Goal: Information Seeking & Learning: Learn about a topic

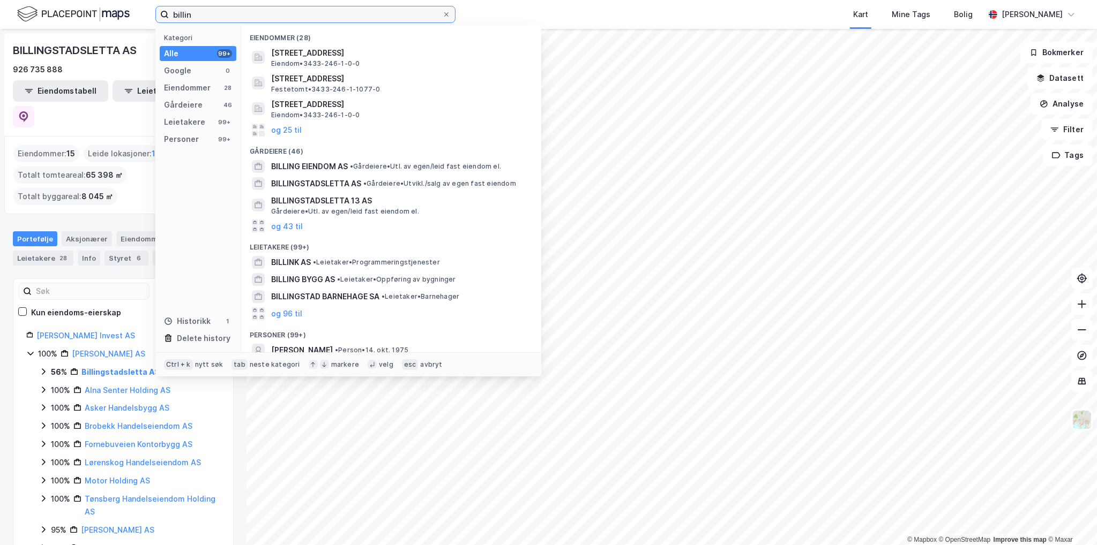
drag, startPoint x: 185, startPoint y: 19, endPoint x: 77, endPoint y: 11, distance: 109.0
click at [112, 15] on div "billin Kategori Alle 99+ Google 0 Eiendommer 28 Gårdeiere 46 Leietakere 99+ Per…" at bounding box center [548, 14] width 1097 height 29
paste input "[STREET_ADDRESS], Ullensaker"
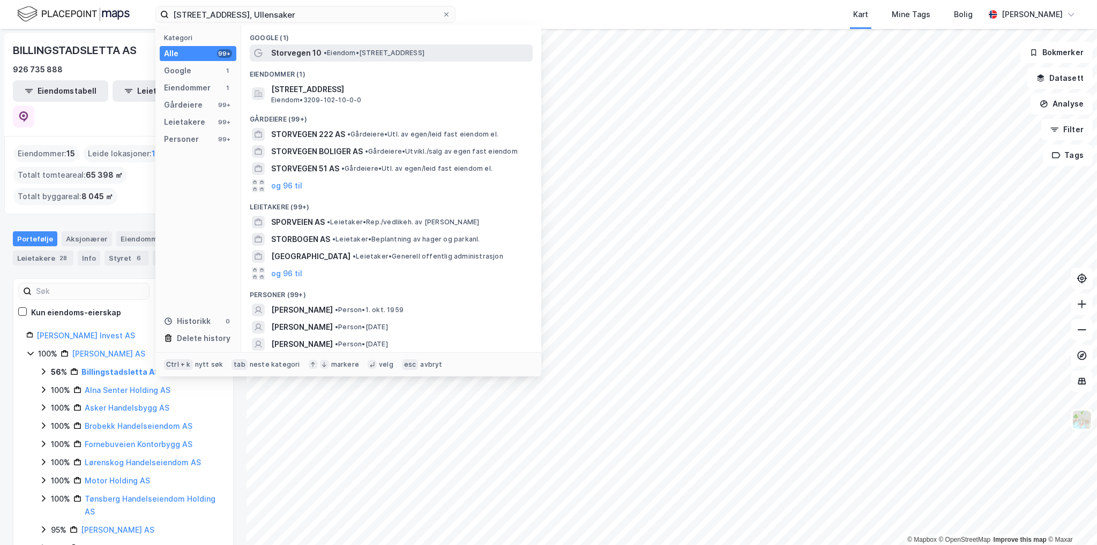
click at [324, 55] on span "•" at bounding box center [325, 53] width 3 height 8
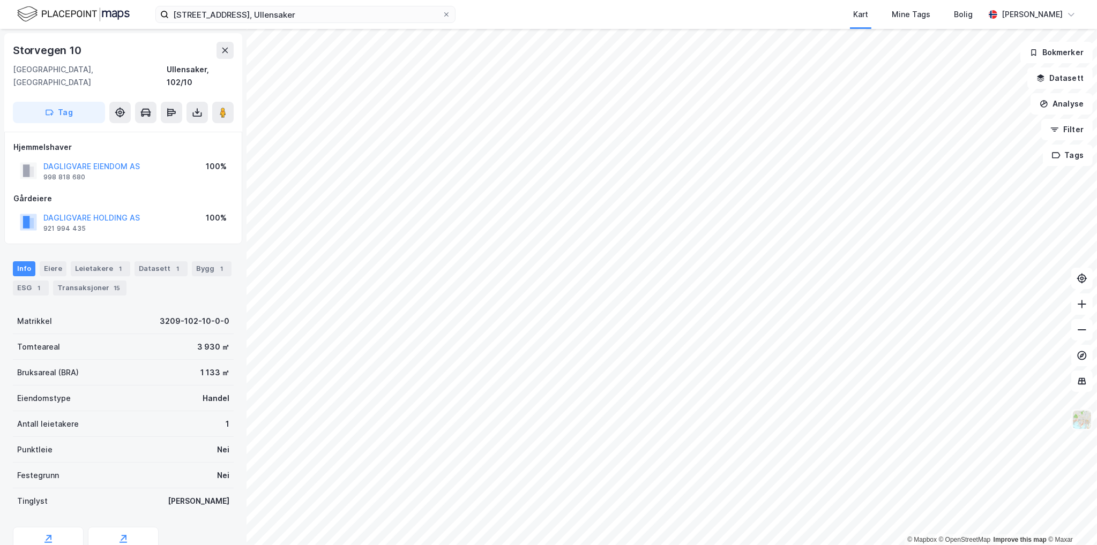
click at [1087, 418] on img at bounding box center [1081, 420] width 20 height 20
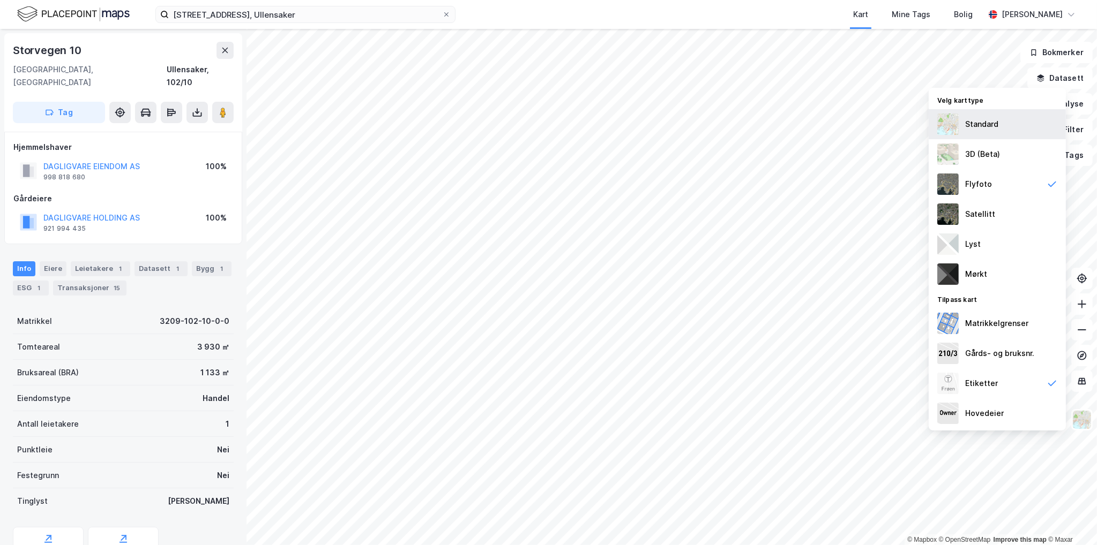
click at [976, 125] on div "Standard" at bounding box center [981, 124] width 33 height 13
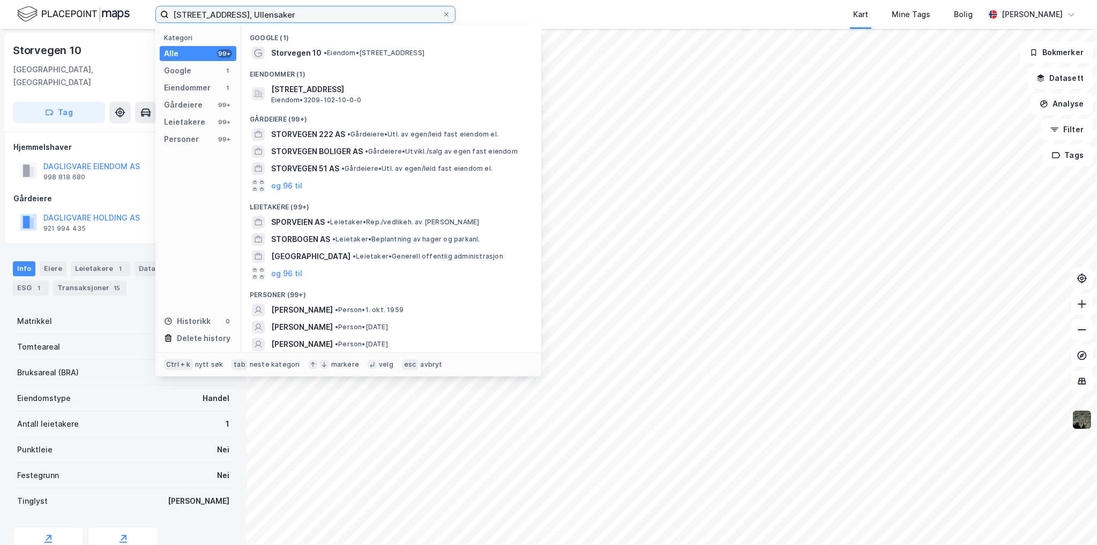
drag, startPoint x: 272, startPoint y: 13, endPoint x: 72, endPoint y: 17, distance: 199.9
click at [72, 17] on div "[STREET_ADDRESS], Ullensaker Kategori Alle 99+ Google 1 Eiendommer 1 Gårdeiere …" at bounding box center [548, 14] width 1097 height 29
paste input "[STREET_ADDRESS]"
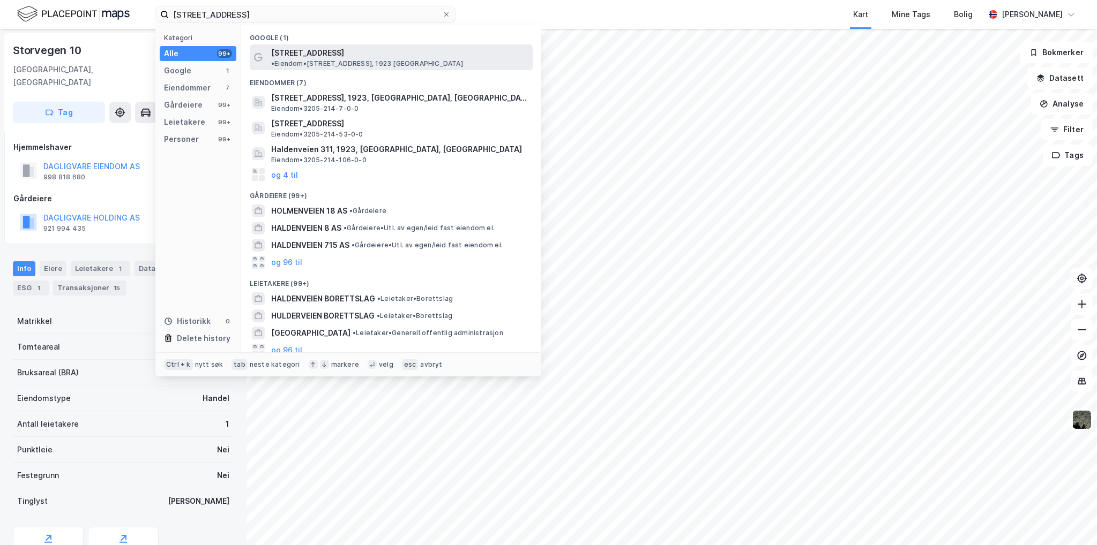
click at [373, 59] on span "• Eiendom • [STREET_ADDRESS], 1923 [GEOGRAPHIC_DATA]" at bounding box center [367, 63] width 192 height 9
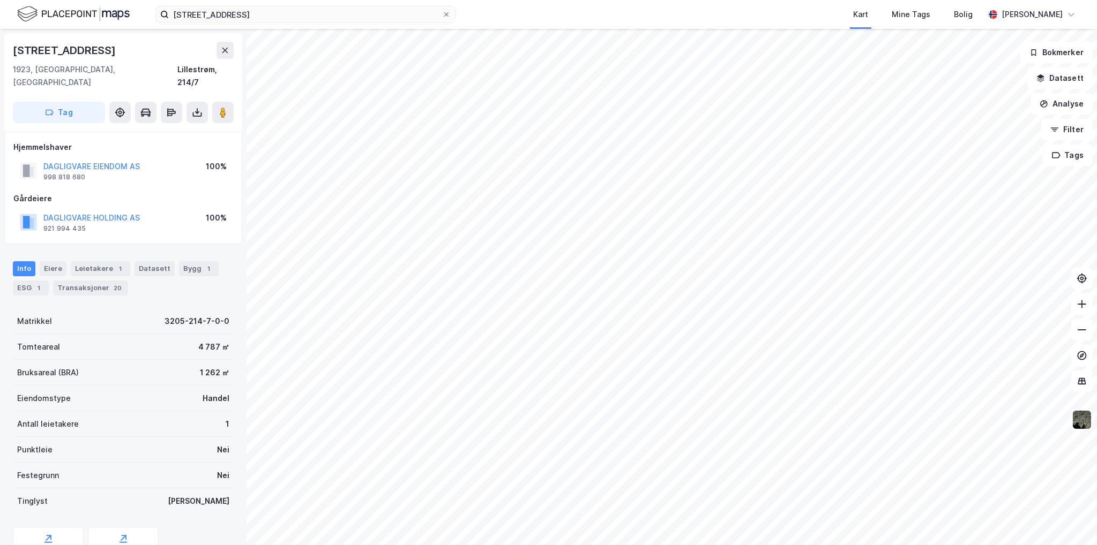
click at [1080, 422] on img at bounding box center [1081, 420] width 20 height 20
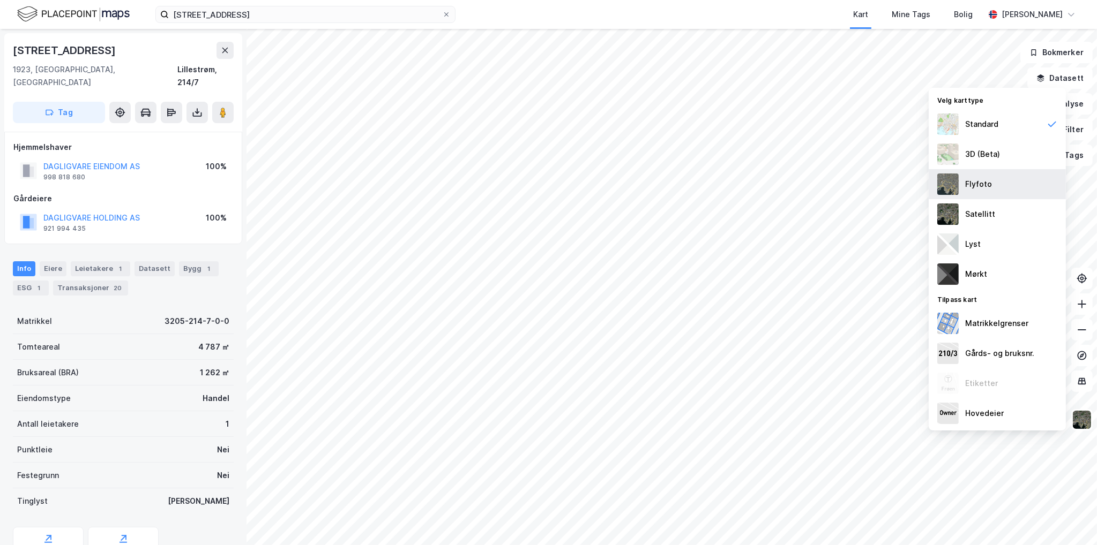
click at [1008, 188] on div "Flyfoto" at bounding box center [996, 184] width 137 height 30
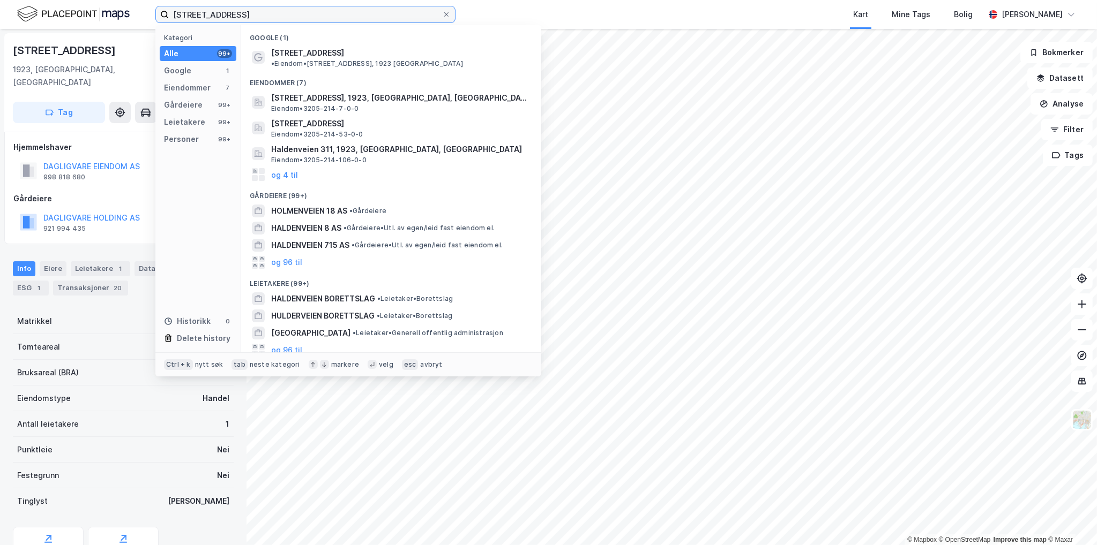
drag, startPoint x: 287, startPoint y: 19, endPoint x: 244, endPoint y: 24, distance: 43.7
click at [244, 24] on div "Haldenveien 318, Lillestrøm Kategori Alle 99+ Google 1 Eiendommer 7 Gårdeiere 9…" at bounding box center [548, 14] width 1097 height 29
click at [290, 16] on input "[STREET_ADDRESS]" at bounding box center [305, 14] width 273 height 16
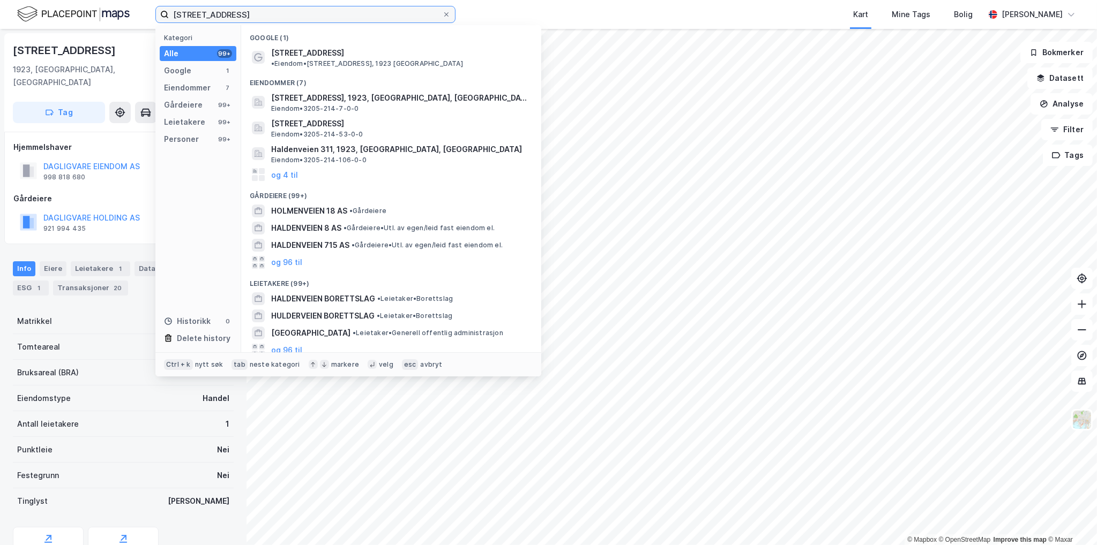
paste input "[STREET_ADDRESS]"
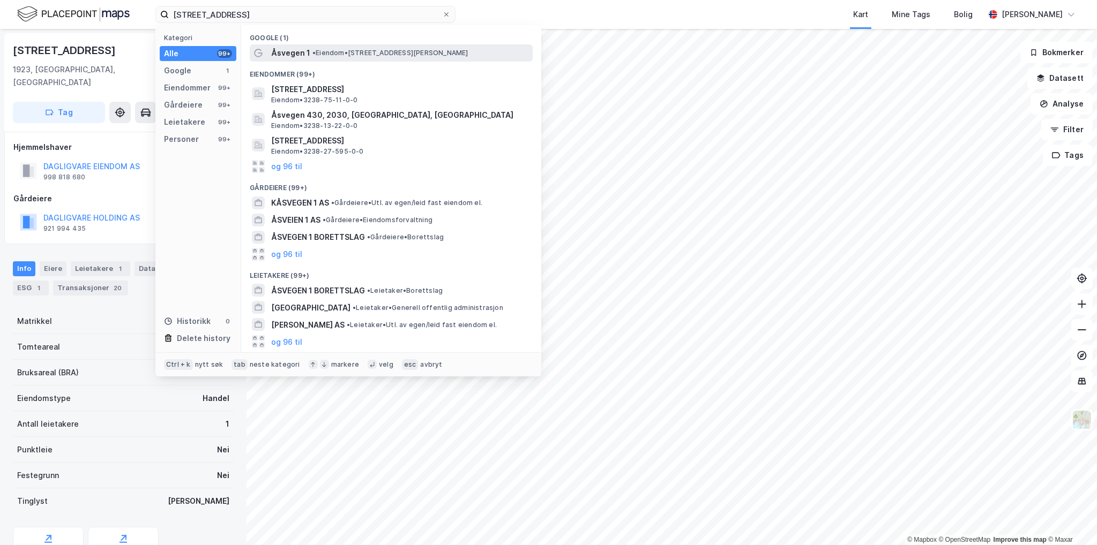
click at [319, 50] on span "• Eiendom • [STREET_ADDRESS]" at bounding box center [390, 53] width 156 height 9
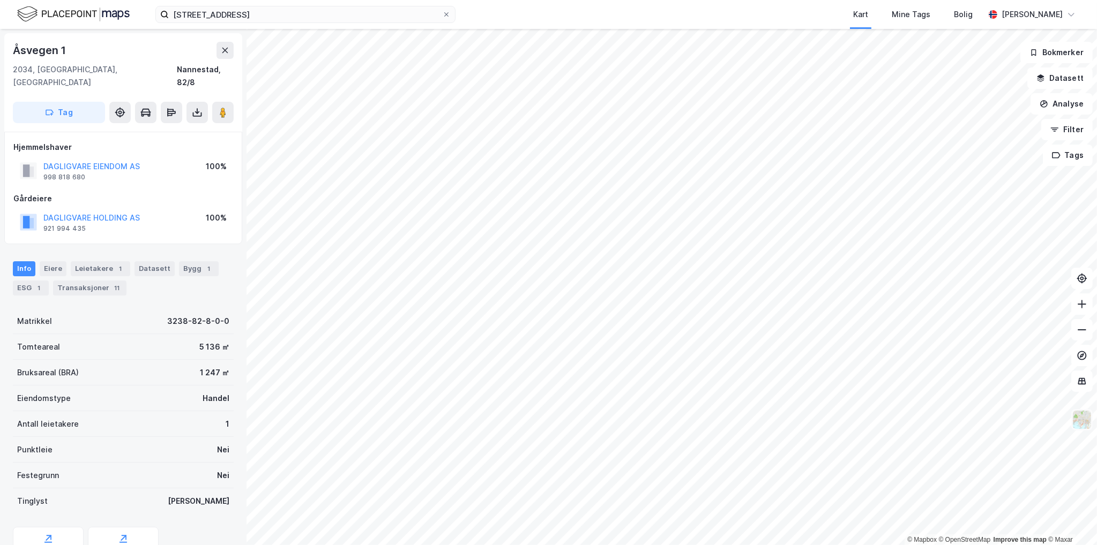
click at [1081, 428] on img at bounding box center [1081, 420] width 20 height 20
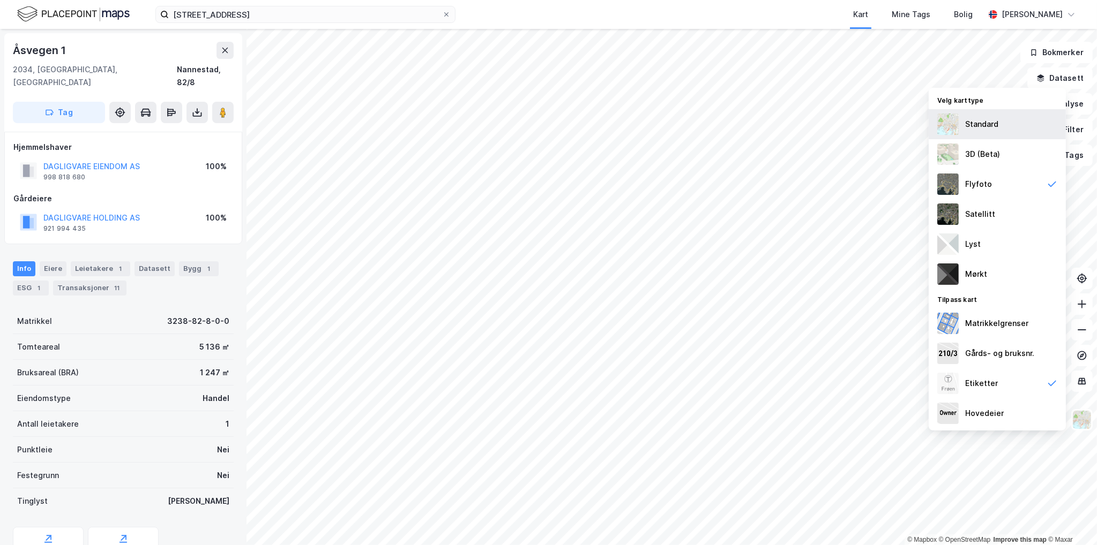
click at [983, 123] on div "Standard" at bounding box center [981, 124] width 33 height 13
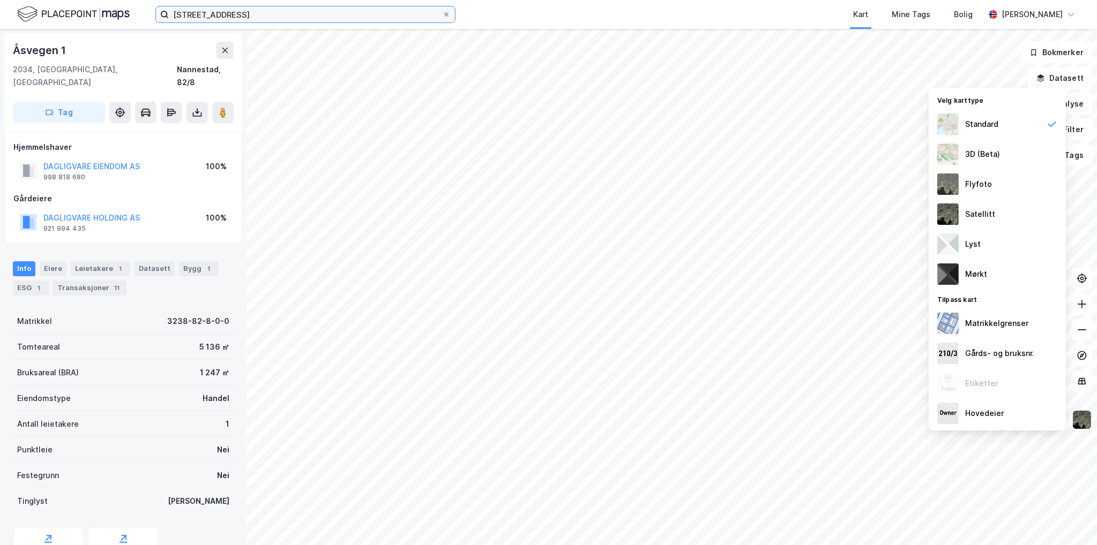
click at [271, 14] on input "[STREET_ADDRESS]" at bounding box center [305, 14] width 273 height 16
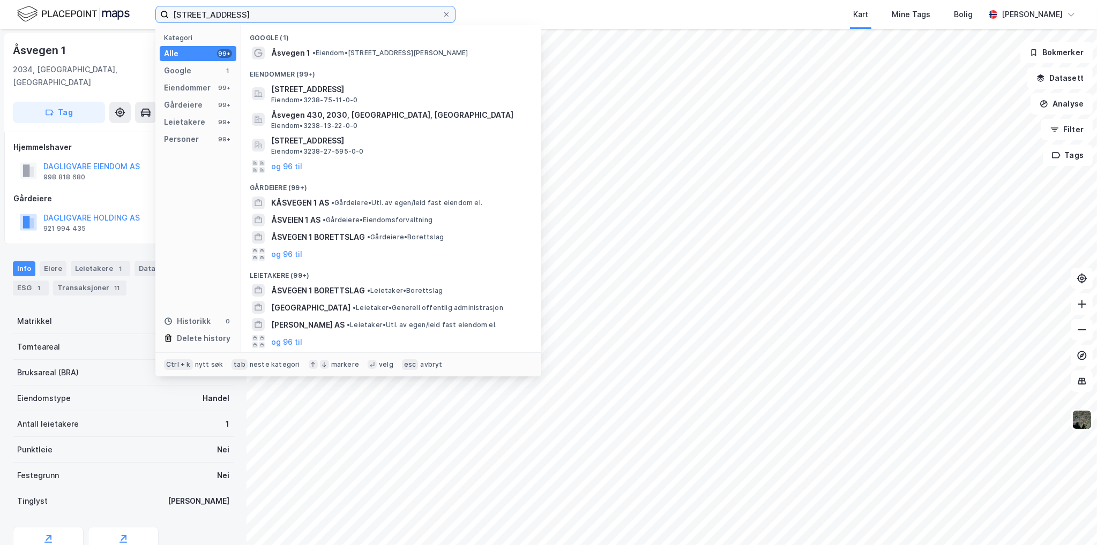
drag, startPoint x: 269, startPoint y: 15, endPoint x: 123, endPoint y: 11, distance: 145.8
click at [124, 11] on div "Åsvegen 1, Nannestad Kategori Alle 99+ Google 1 Eiendommer 99+ Gårdeiere 99+ Le…" at bounding box center [548, 14] width 1097 height 29
paste input "Moavegen 1A, Sør-Fron"
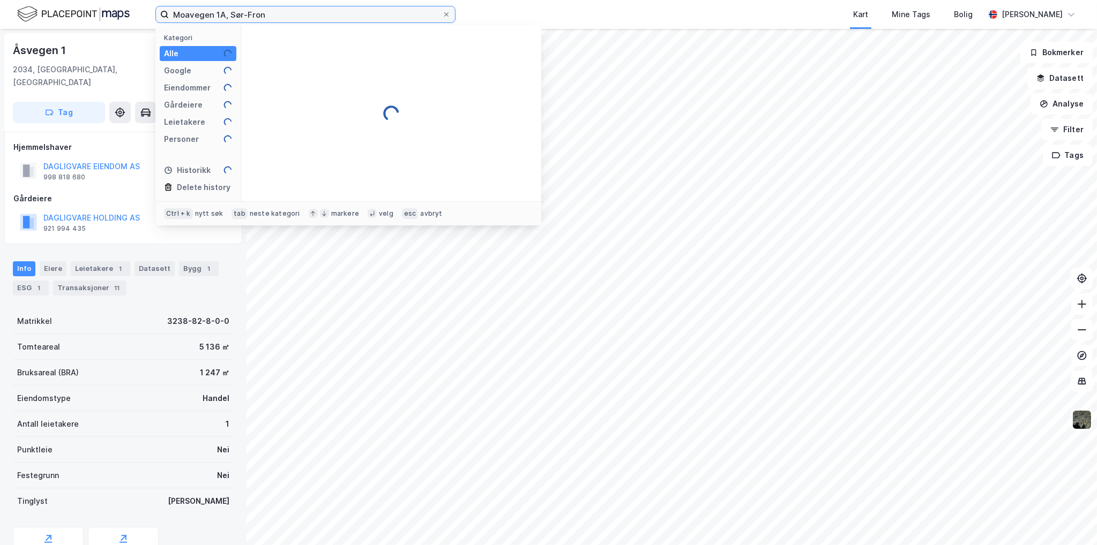
type input "Moavegen 1A, Sør-Fron"
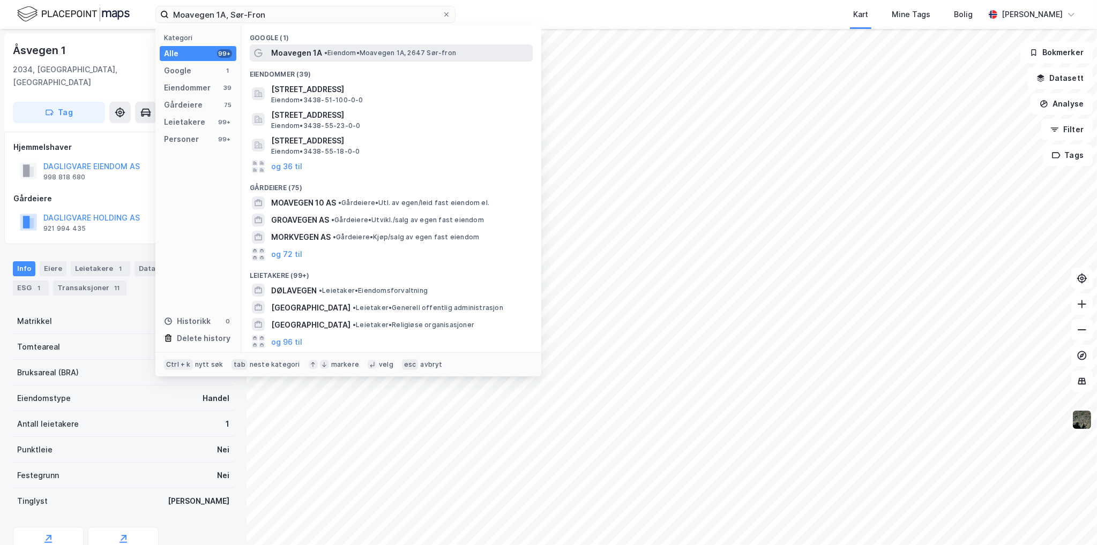
click at [315, 59] on div "Moavegen 1A • Eiendom • Moavegen 1A, 2647 Sør-fron" at bounding box center [391, 52] width 283 height 17
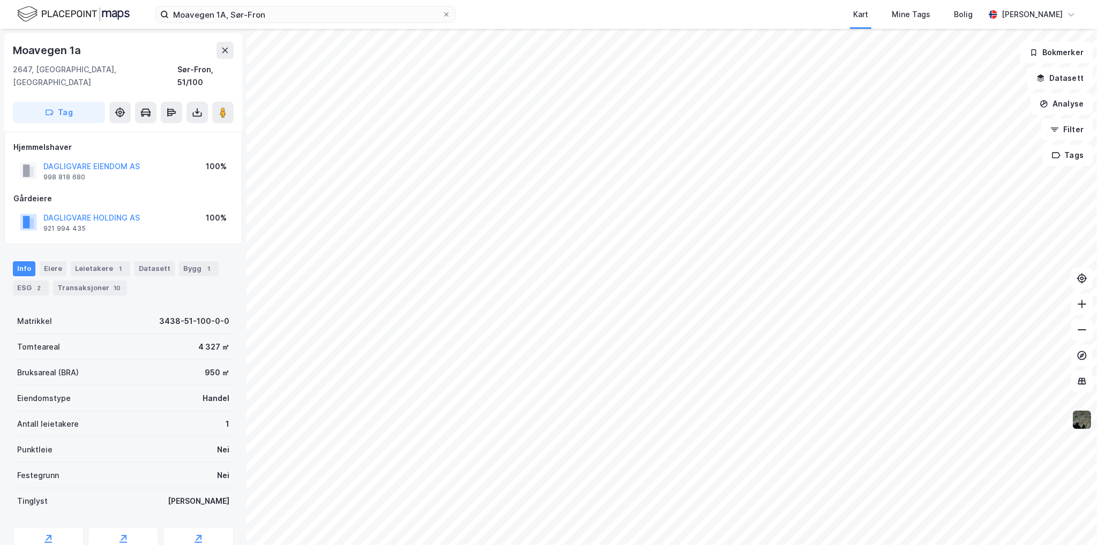
click at [1082, 425] on img at bounding box center [1081, 420] width 20 height 20
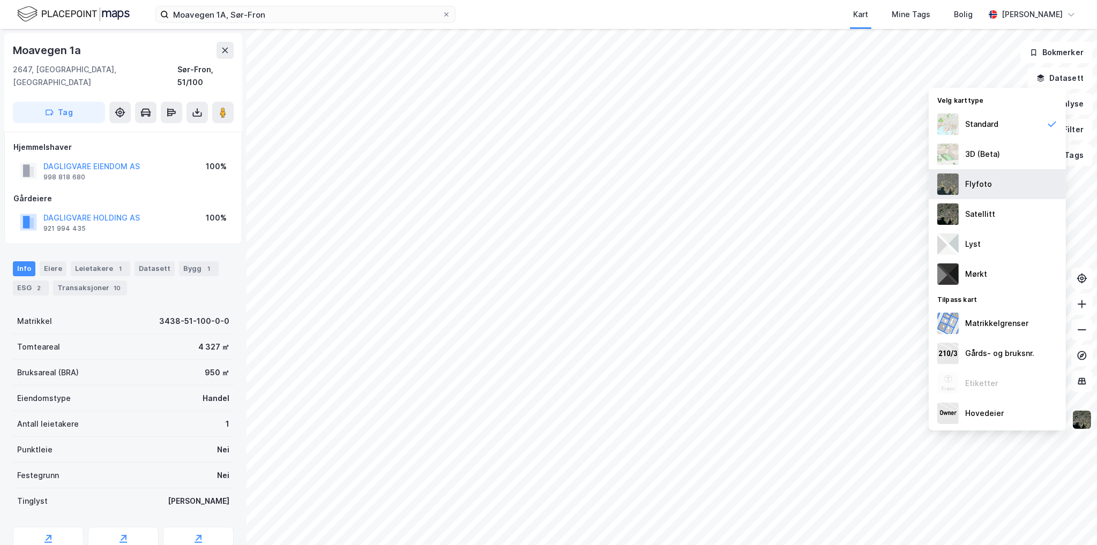
click at [990, 186] on div "Flyfoto" at bounding box center [996, 184] width 137 height 30
click at [1084, 423] on img at bounding box center [1081, 420] width 20 height 20
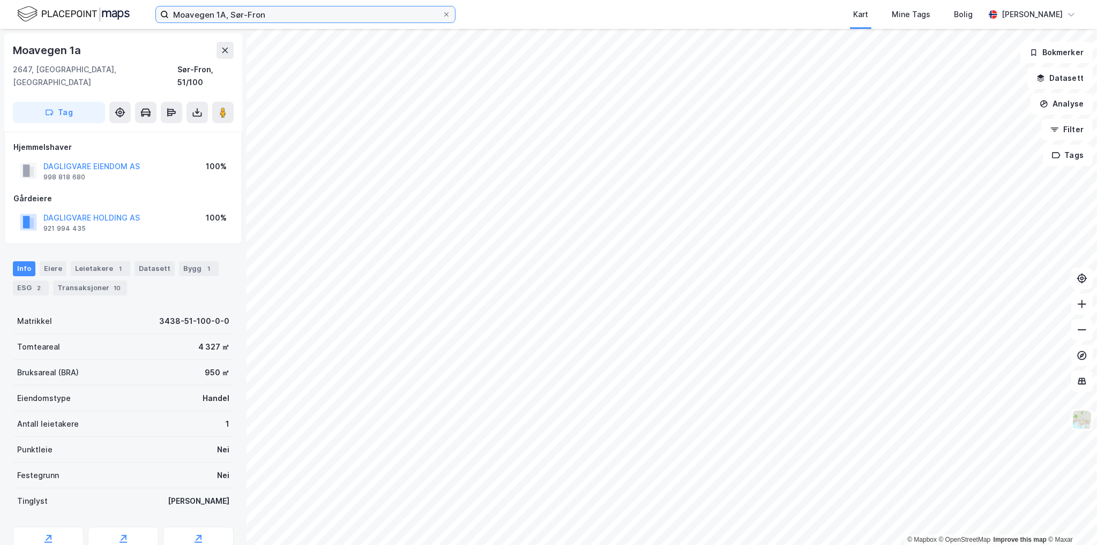
click at [231, 17] on input "Moavegen 1A, Sør-Fron" at bounding box center [305, 14] width 273 height 16
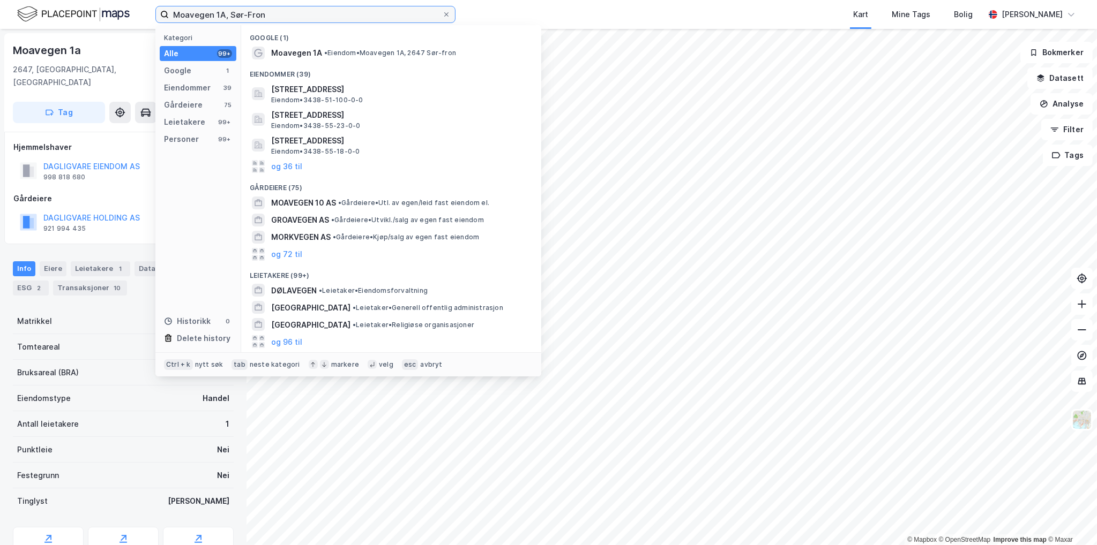
click at [234, 17] on input "Moavegen 1A, Sør-Fron" at bounding box center [305, 14] width 273 height 16
paste input "Råholtgutua 2, [GEOGRAPHIC_DATA]"
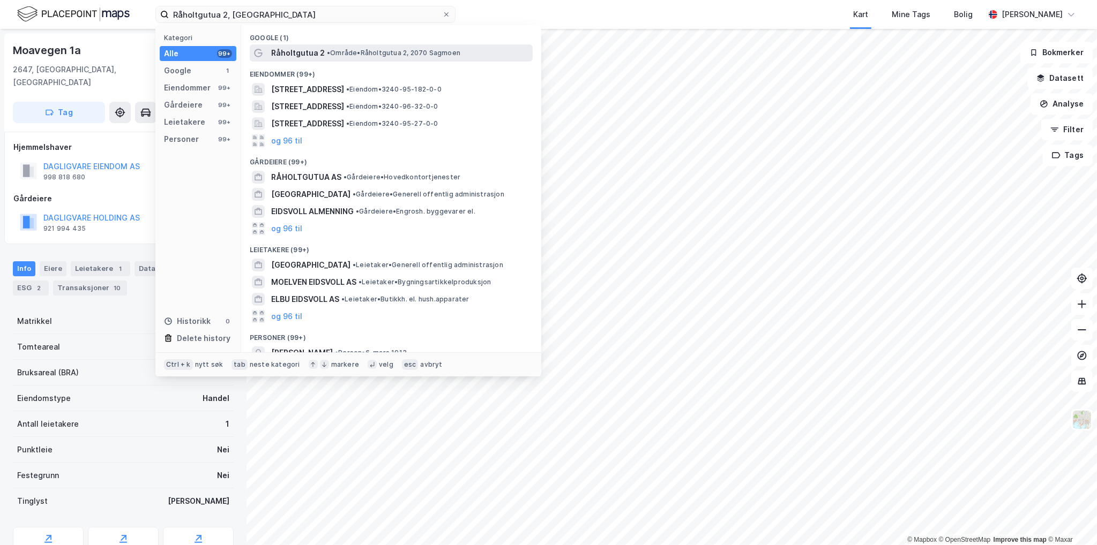
click at [359, 51] on span "• Område • [STREET_ADDRESS]" at bounding box center [393, 53] width 133 height 9
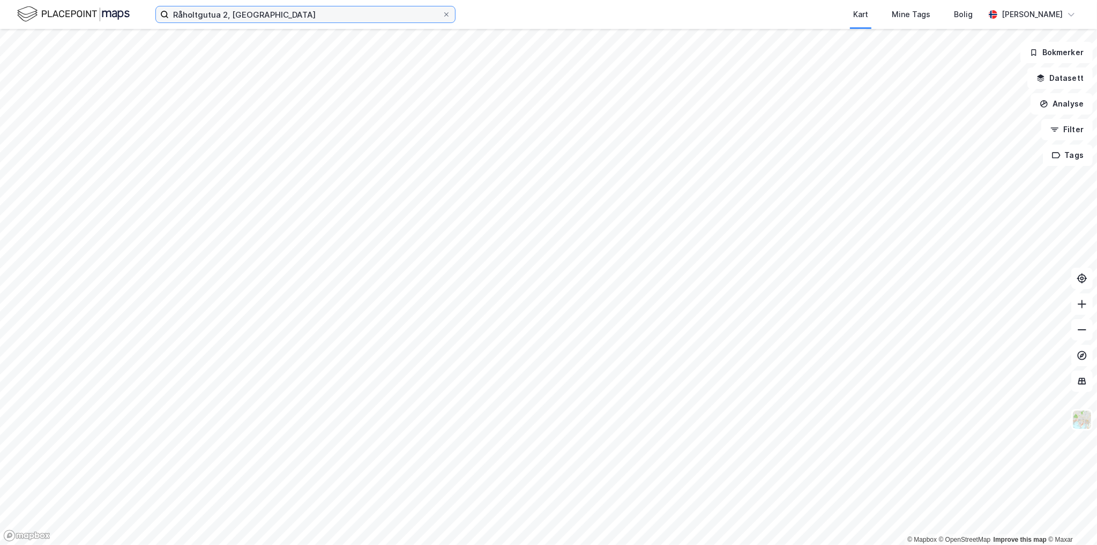
click at [291, 17] on input "Råholtgutua 2, [GEOGRAPHIC_DATA]" at bounding box center [305, 14] width 273 height 16
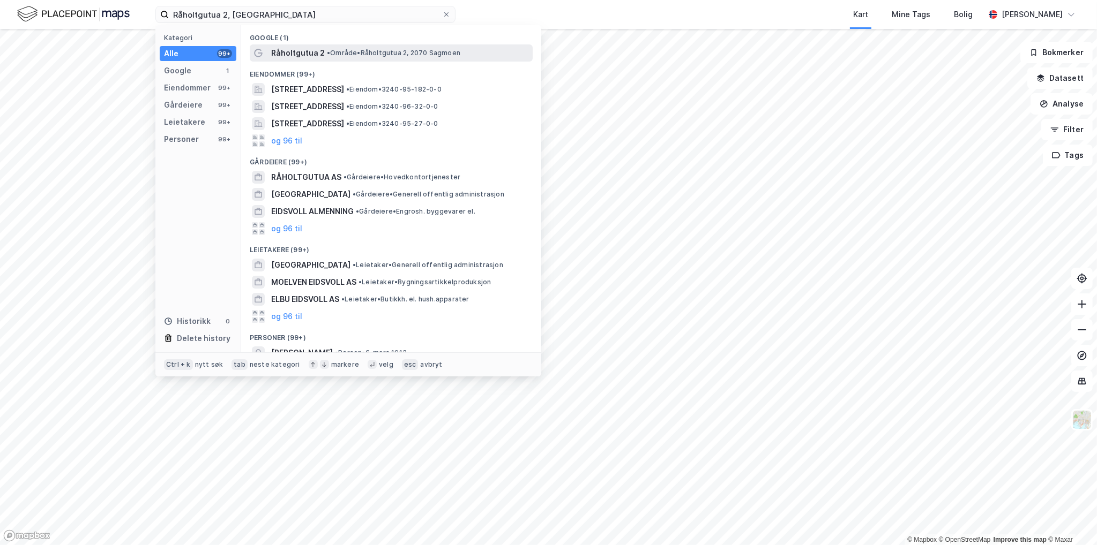
click at [346, 48] on div "Råholtgutua 2 • Område • [STREET_ADDRESS]" at bounding box center [400, 53] width 259 height 13
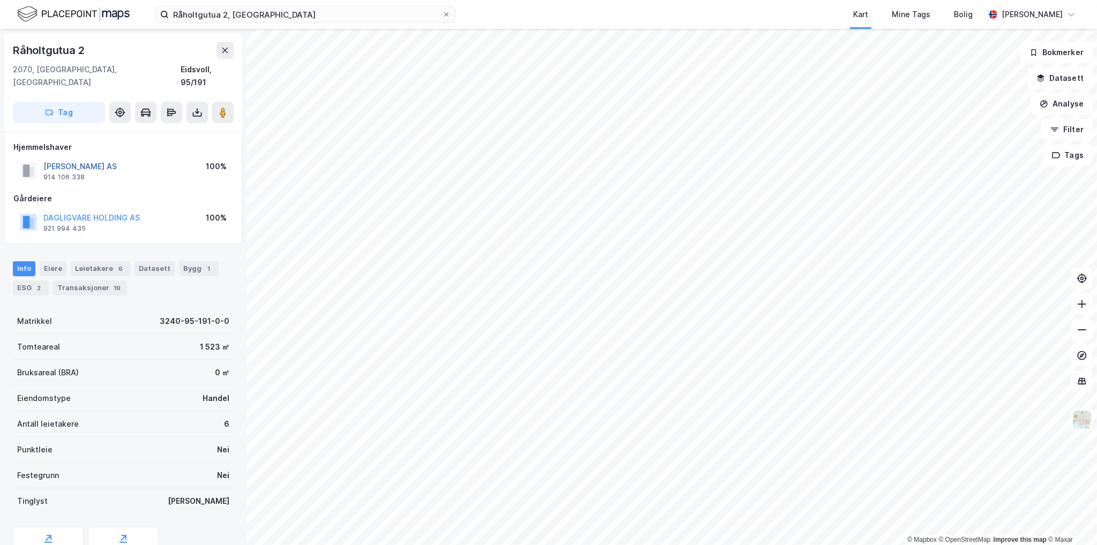
click at [0, 0] on button "[PERSON_NAME] AS" at bounding box center [0, 0] width 0 height 0
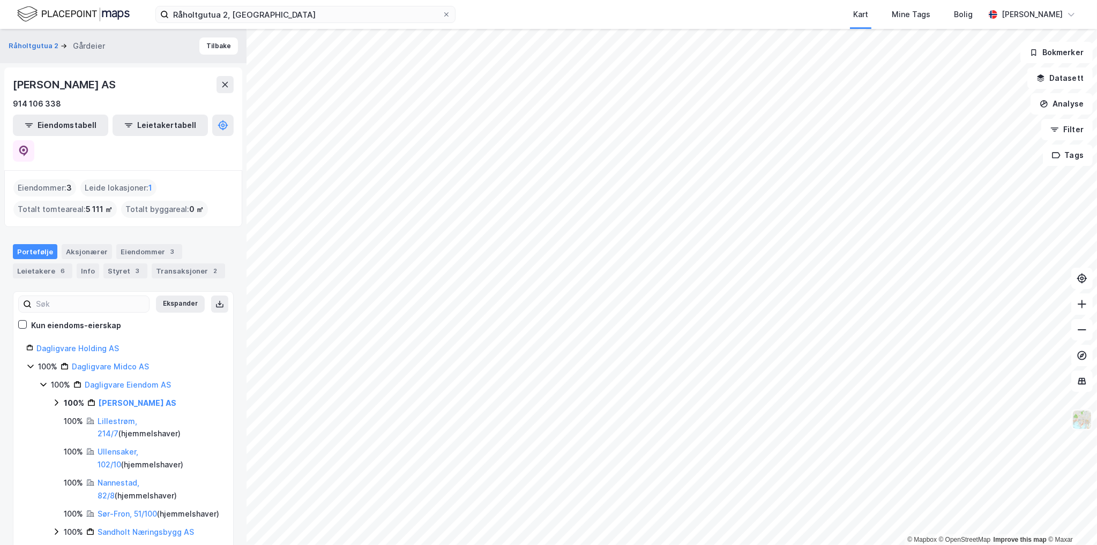
click at [1086, 423] on img at bounding box center [1081, 420] width 20 height 20
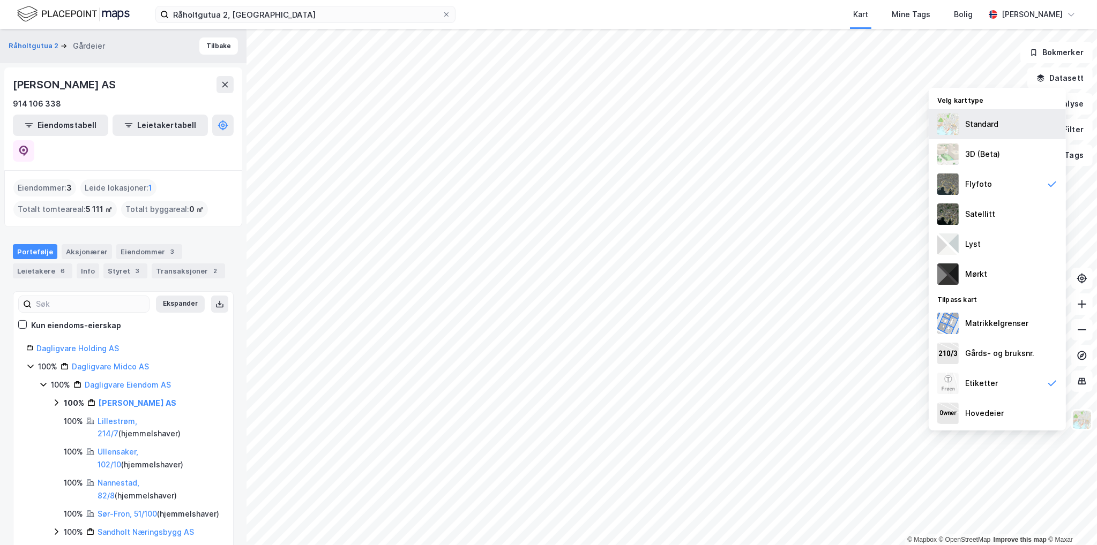
click at [999, 126] on div "Standard" at bounding box center [996, 124] width 137 height 30
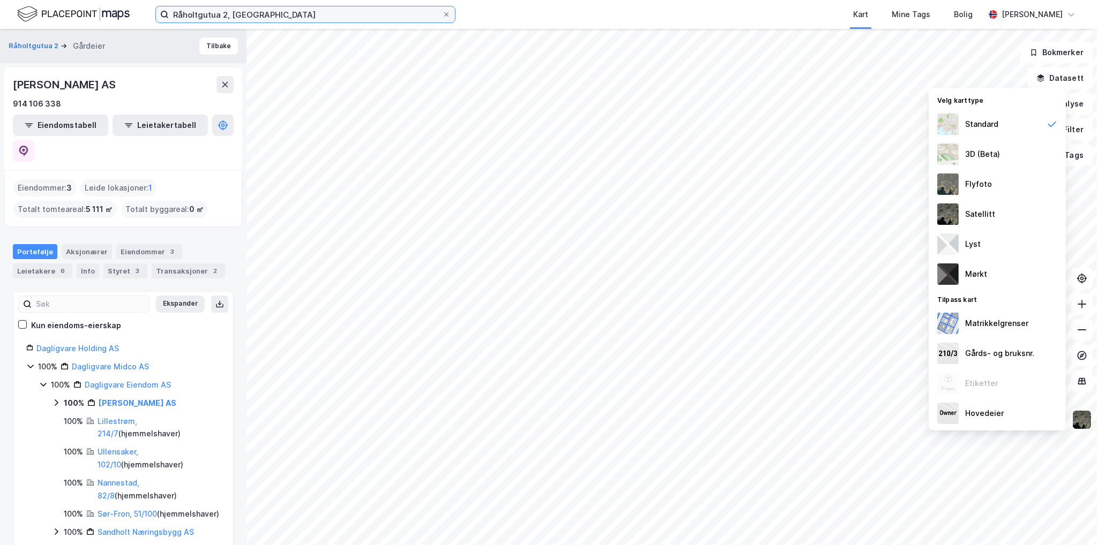
click at [269, 13] on input "Råholtgutua 2, [GEOGRAPHIC_DATA]" at bounding box center [305, 14] width 273 height 16
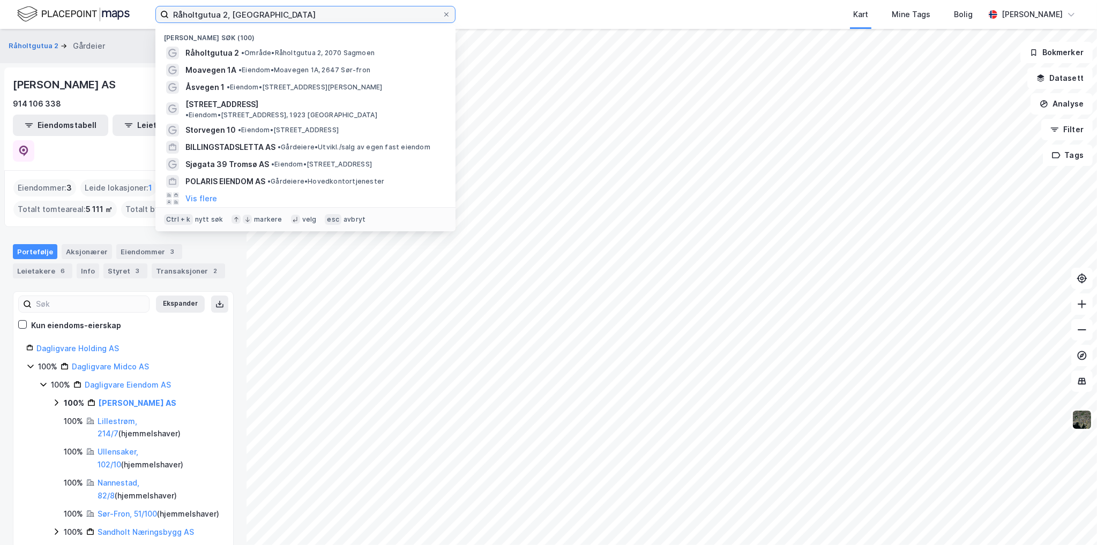
drag, startPoint x: 272, startPoint y: 14, endPoint x: 94, endPoint y: 16, distance: 177.9
click at [139, 16] on div "Råholtgutua 2, Eidsvoll Nylige søk (100) Råholtgutua 2 • Område • [STREET_ADDRE…" at bounding box center [548, 14] width 1097 height 29
paste input "Mauravegen 4, Nannestad"
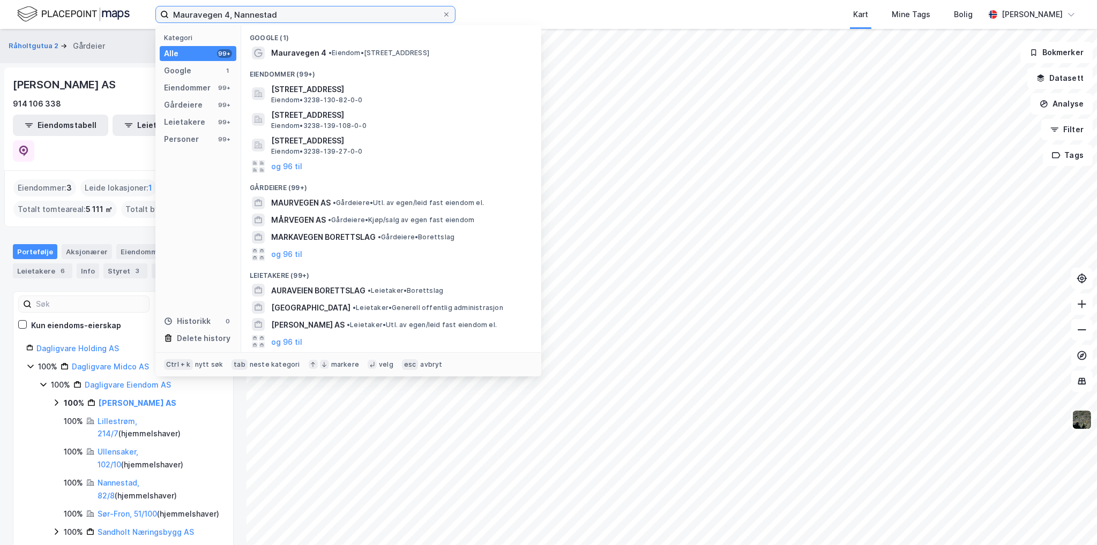
type input "Mauravegen 4, Nannestad"
click at [334, 50] on span "• Eiendom • [STREET_ADDRESS]" at bounding box center [378, 53] width 101 height 9
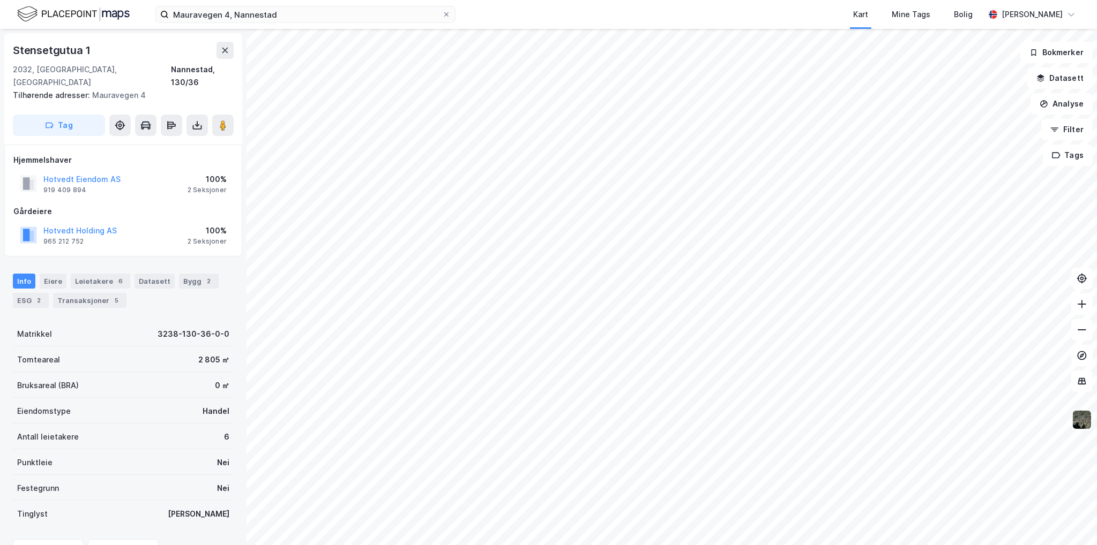
click at [1082, 423] on img at bounding box center [1081, 420] width 20 height 20
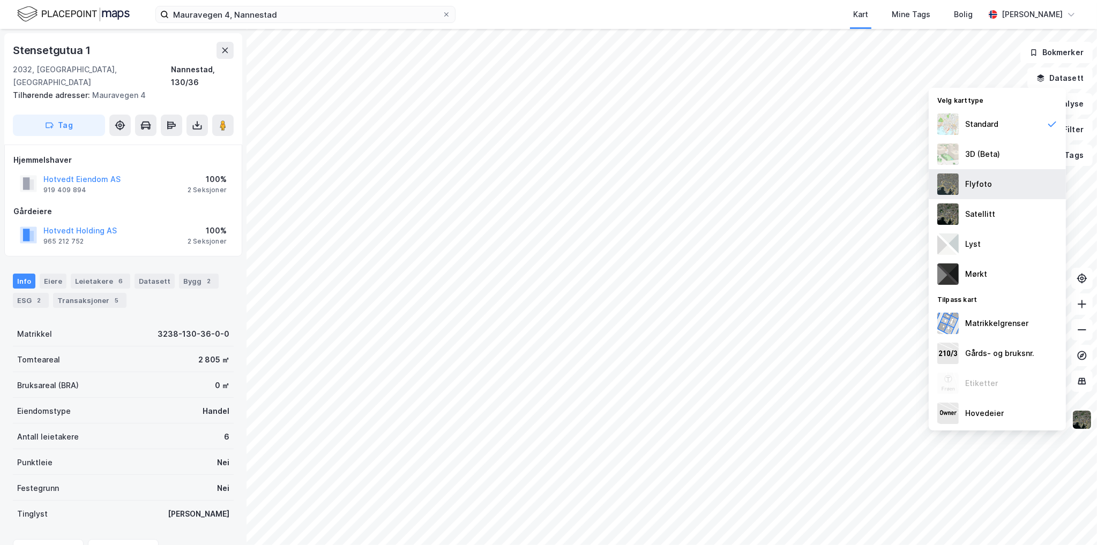
click at [979, 183] on div "Flyfoto" at bounding box center [978, 184] width 27 height 13
click at [0, 0] on button "Hotvedt Eiendom AS" at bounding box center [0, 0] width 0 height 0
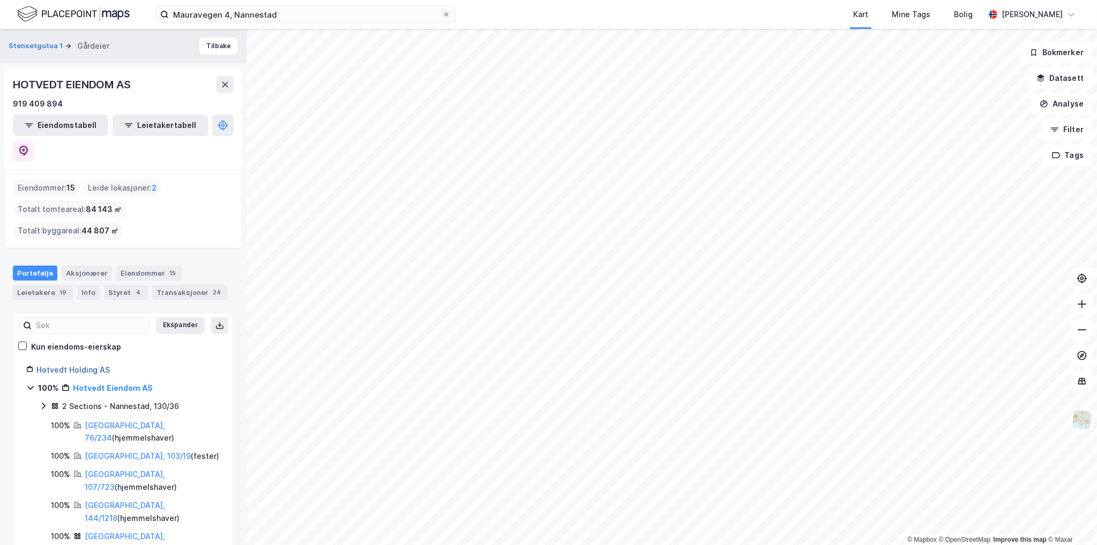
click at [76, 365] on link "Hotvedt Holding AS" at bounding box center [72, 369] width 73 height 9
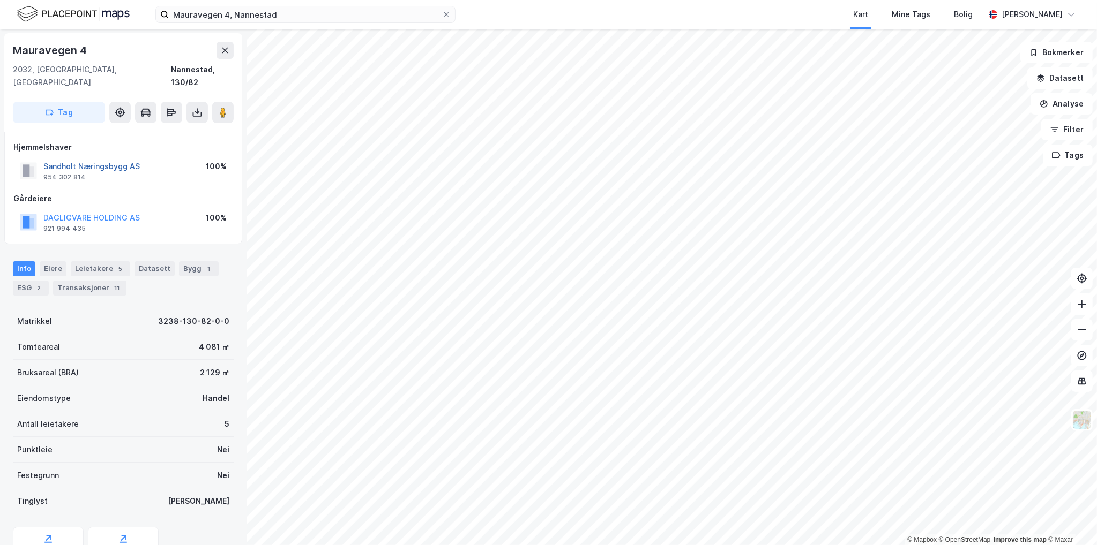
click at [0, 0] on button "Sandholt Næringsbygg AS" at bounding box center [0, 0] width 0 height 0
